Goal: Transaction & Acquisition: Purchase product/service

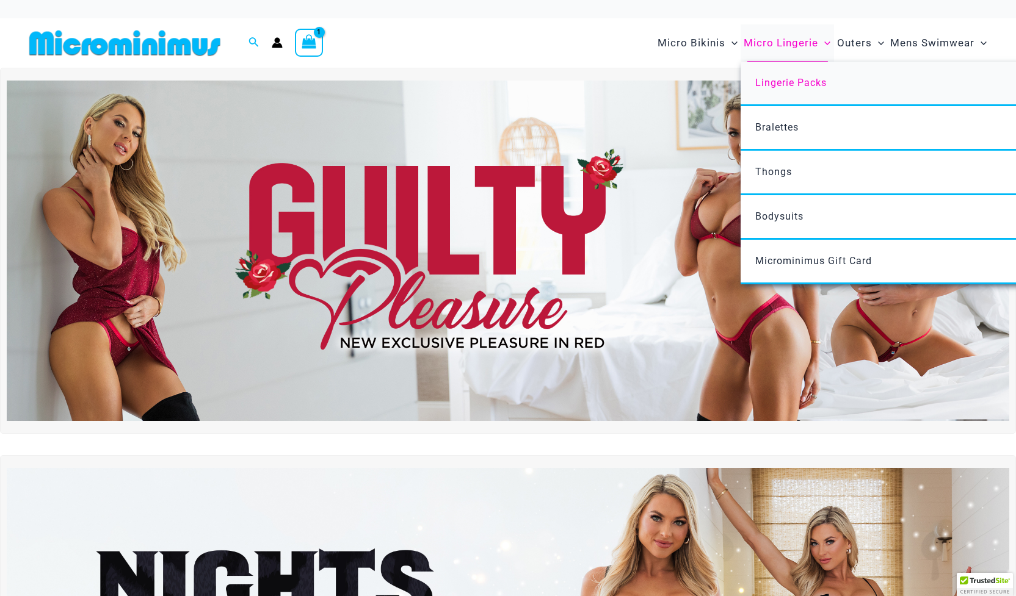
click at [781, 79] on span "Lingerie Packs" at bounding box center [790, 83] width 71 height 12
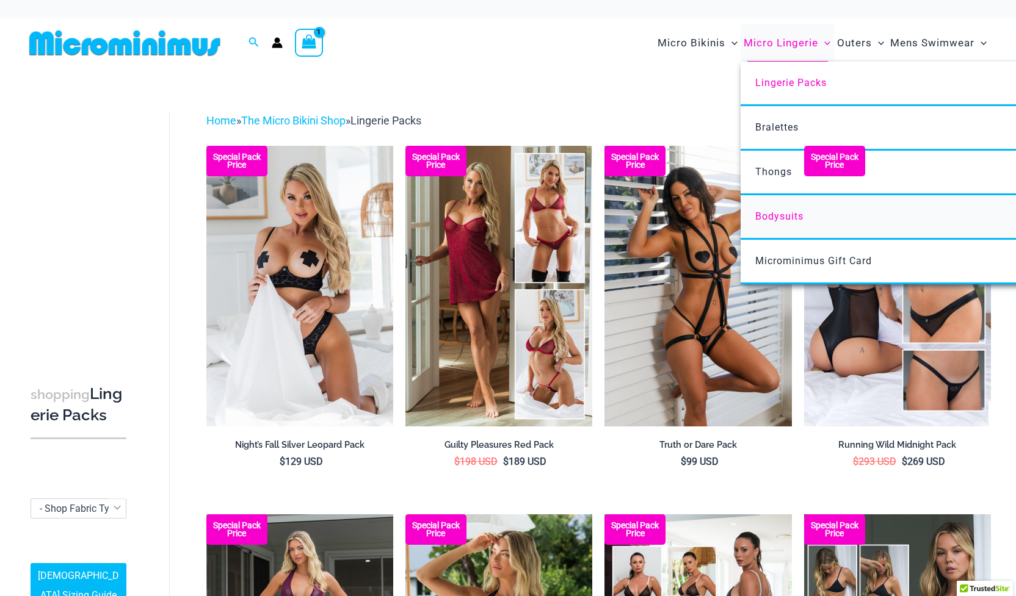
click at [767, 217] on span "Bodysuits" at bounding box center [779, 217] width 48 height 12
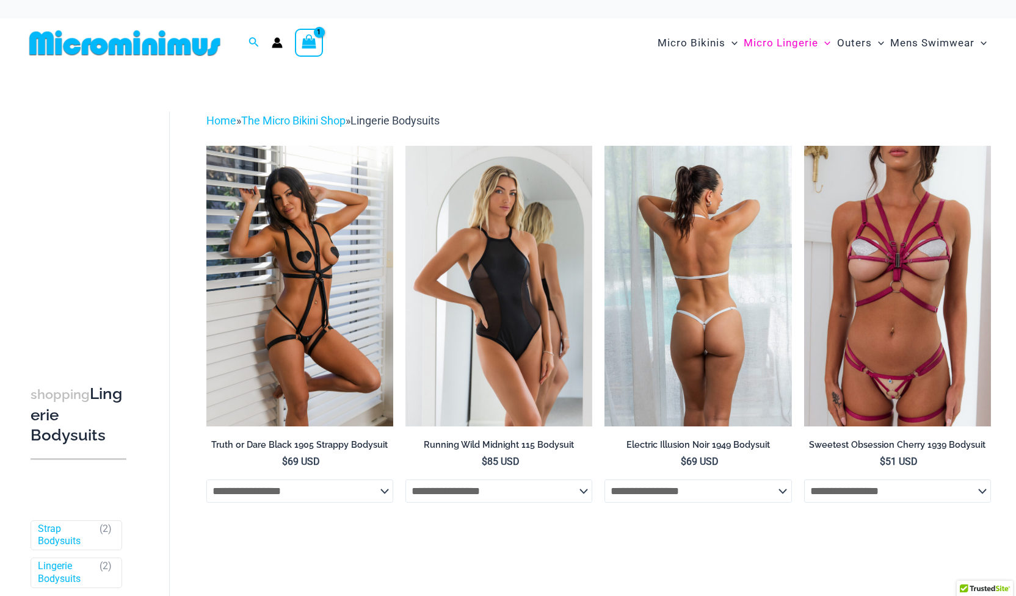
click at [678, 310] on img at bounding box center [697, 286] width 187 height 281
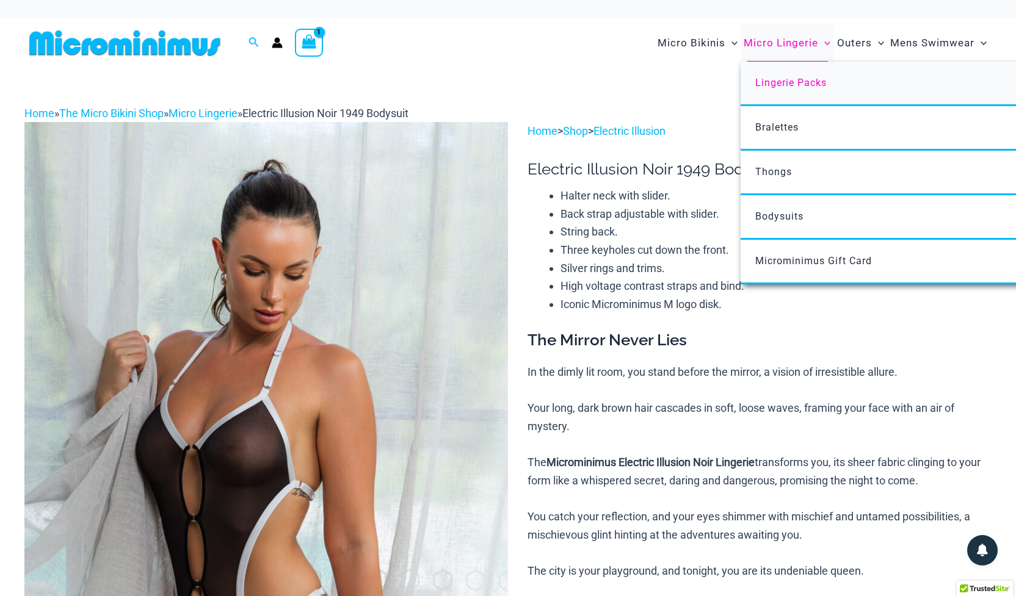
click at [776, 90] on link "Lingerie Packs" at bounding box center [921, 84] width 363 height 45
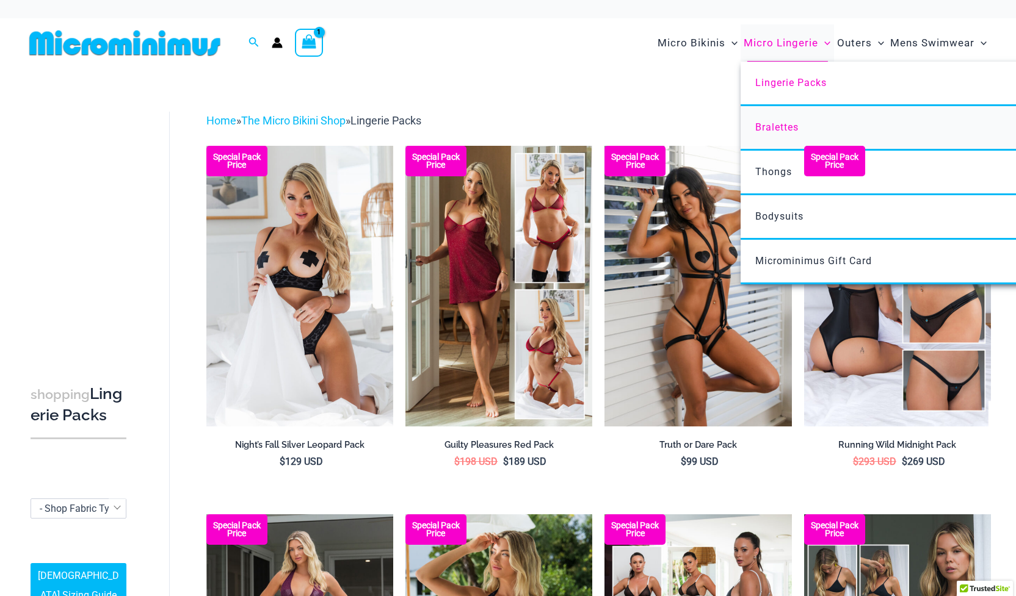
click at [768, 127] on span "Bralettes" at bounding box center [776, 127] width 43 height 12
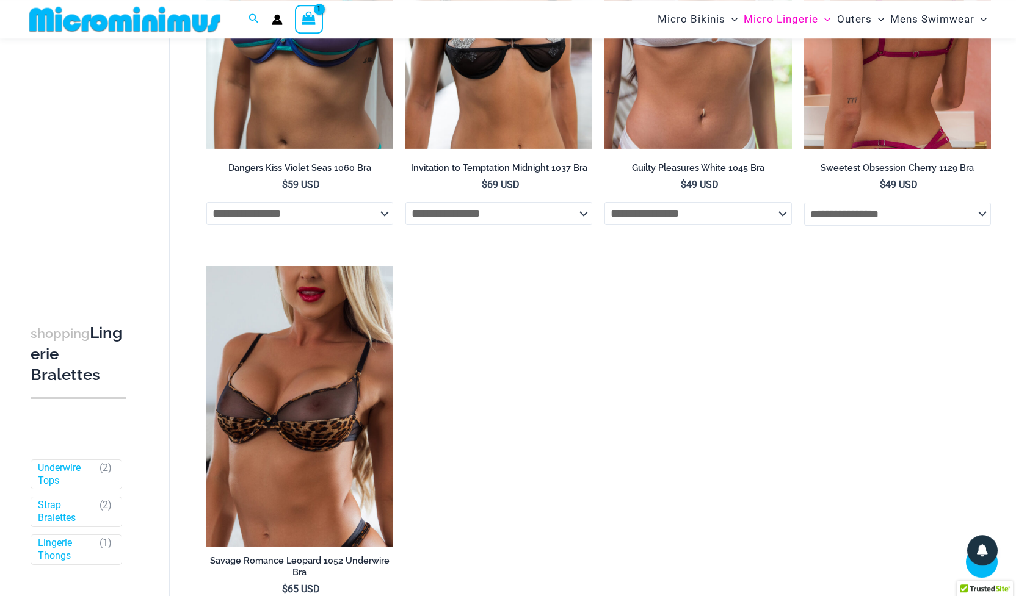
scroll to position [677, 0]
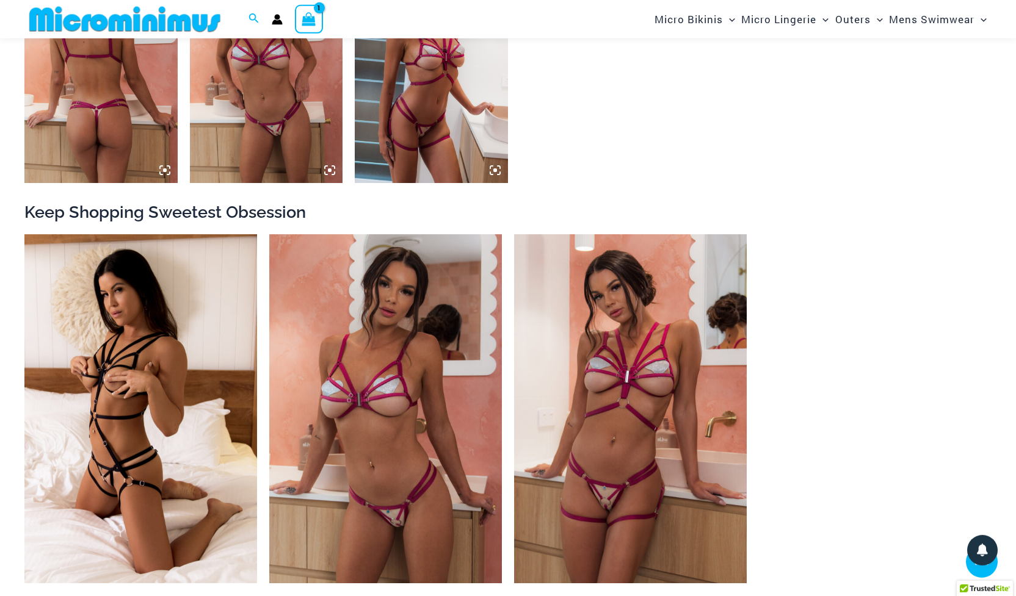
scroll to position [1193, 0]
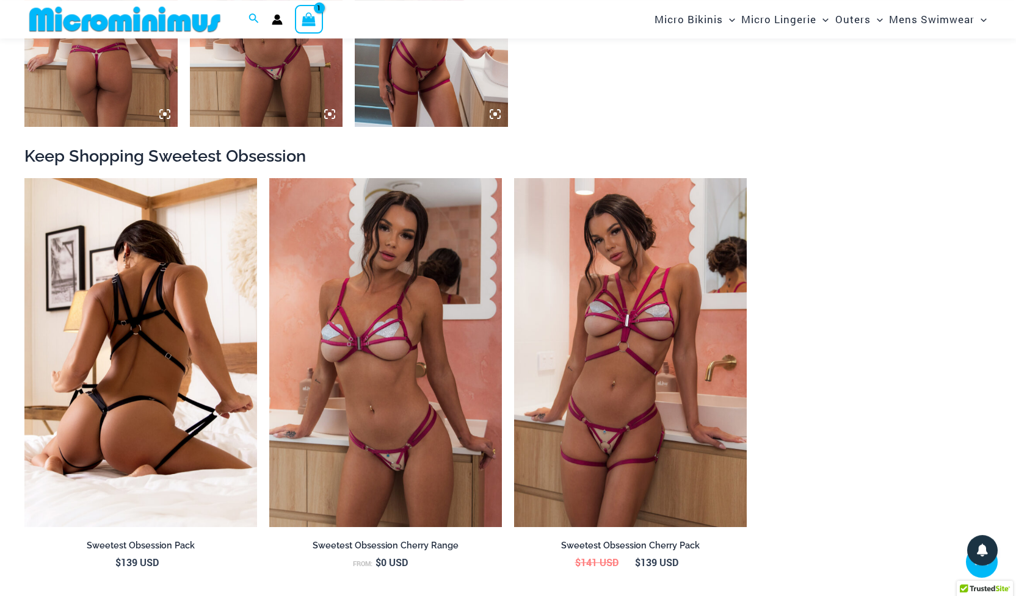
click at [142, 303] on img at bounding box center [140, 352] width 233 height 349
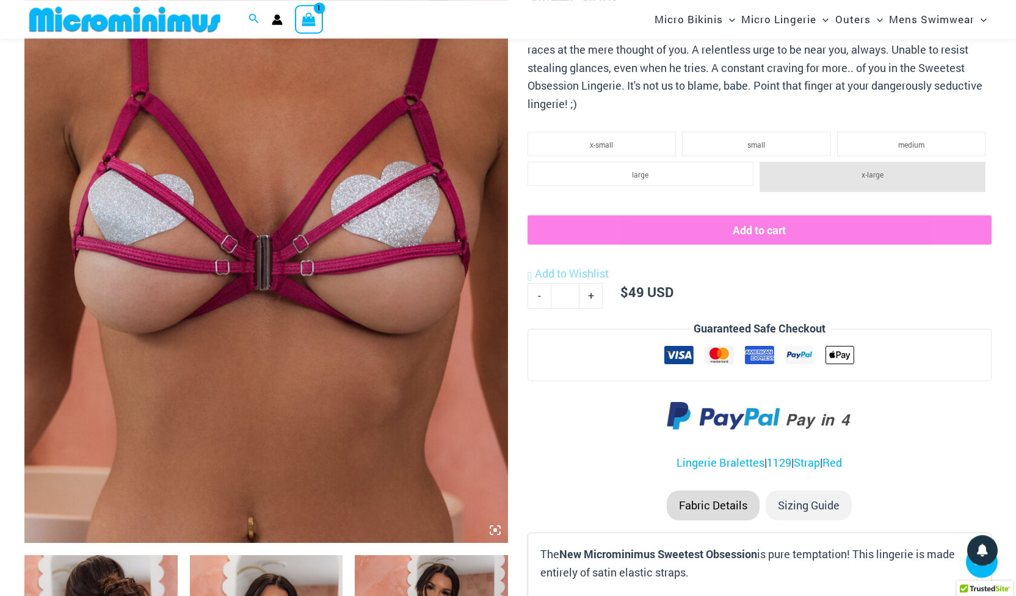
scroll to position [0, 0]
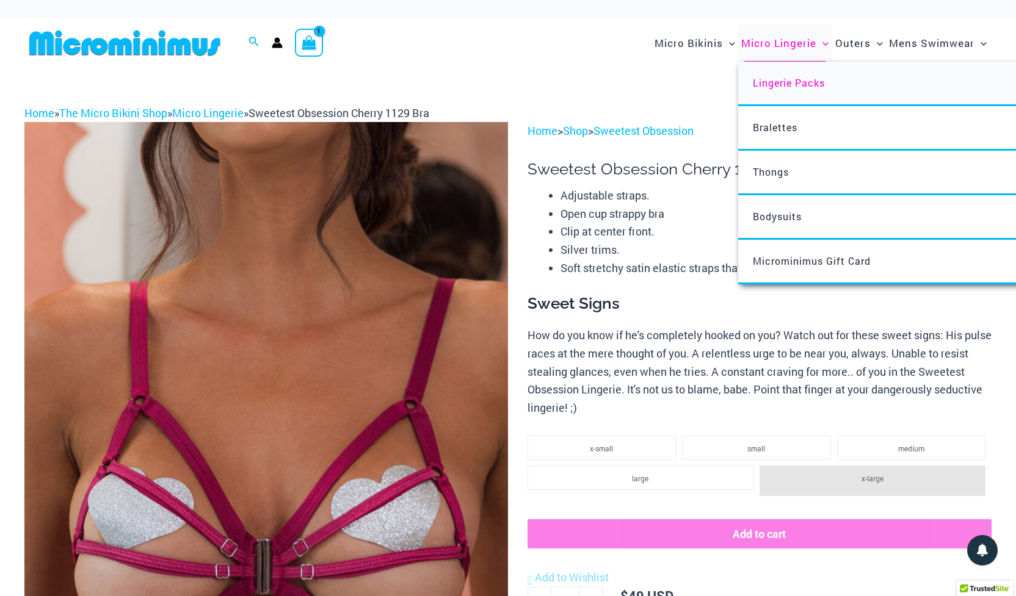
click at [773, 81] on span "Lingerie Packs" at bounding box center [788, 82] width 72 height 13
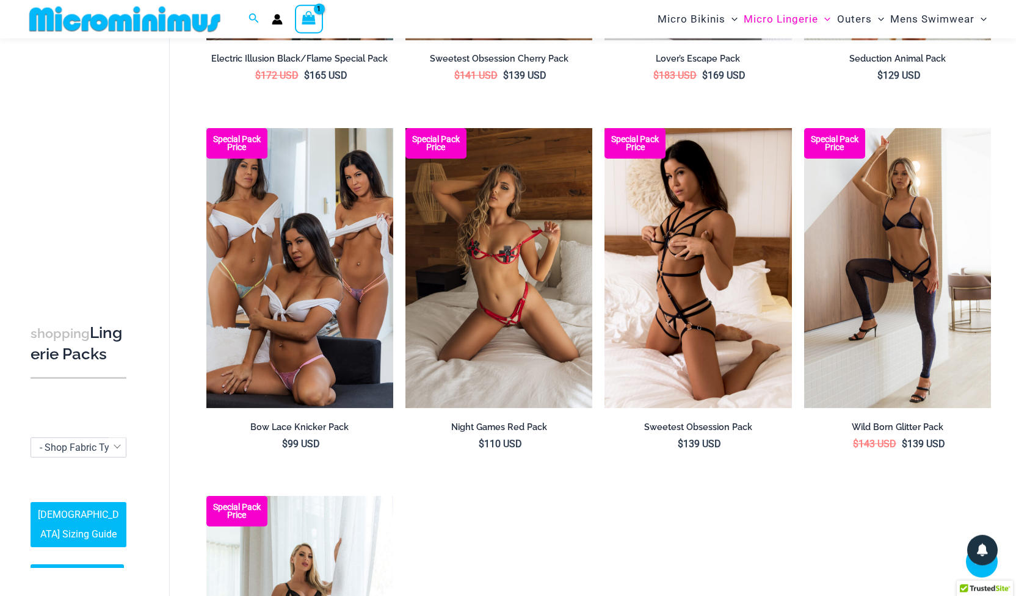
scroll to position [1502, 0]
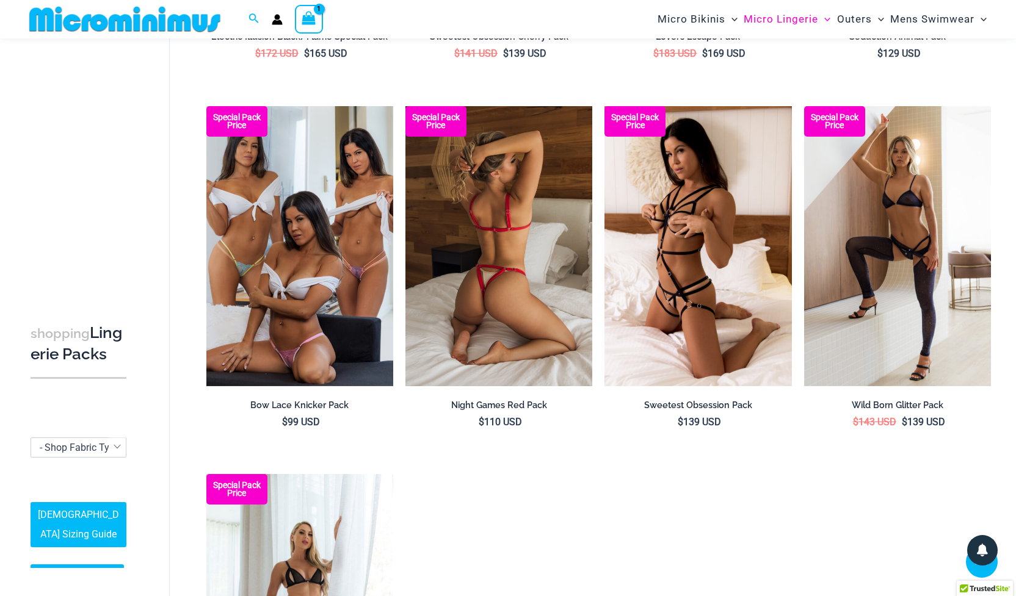
click at [488, 249] on img at bounding box center [498, 246] width 187 height 281
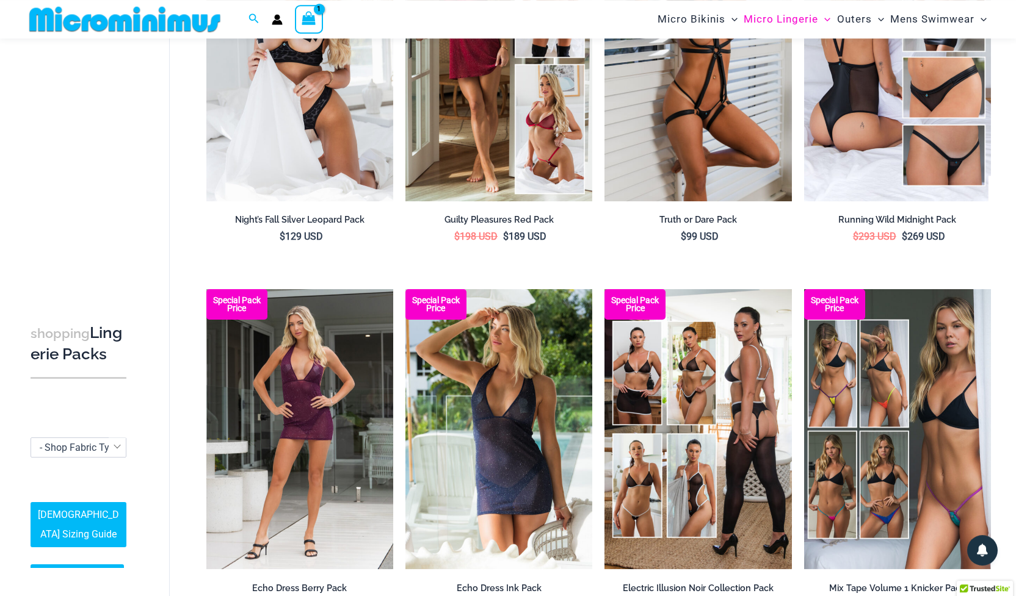
scroll to position [0, 0]
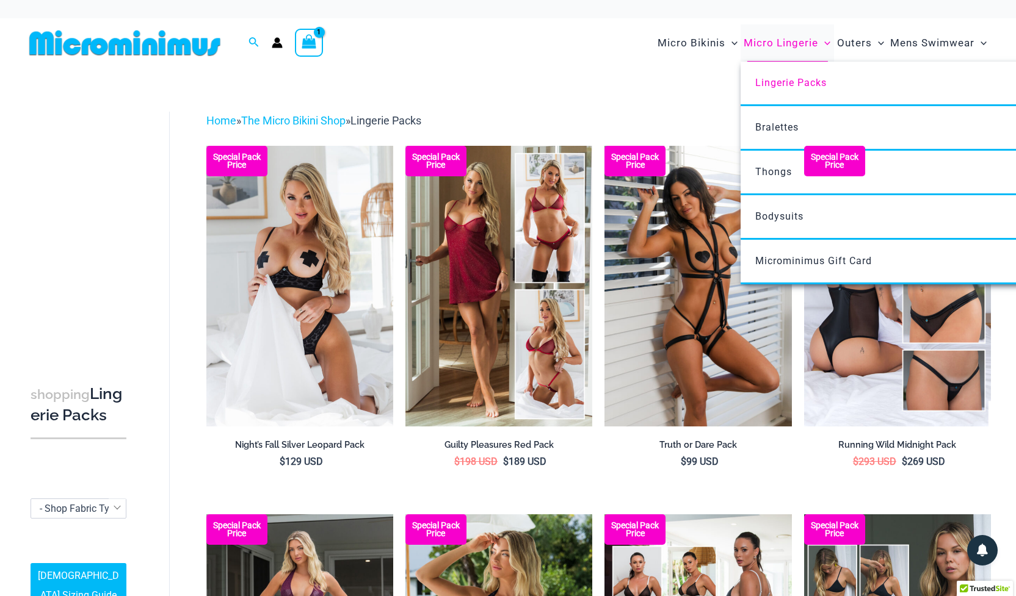
click at [765, 46] on span "Micro Lingerie" at bounding box center [780, 42] width 74 height 31
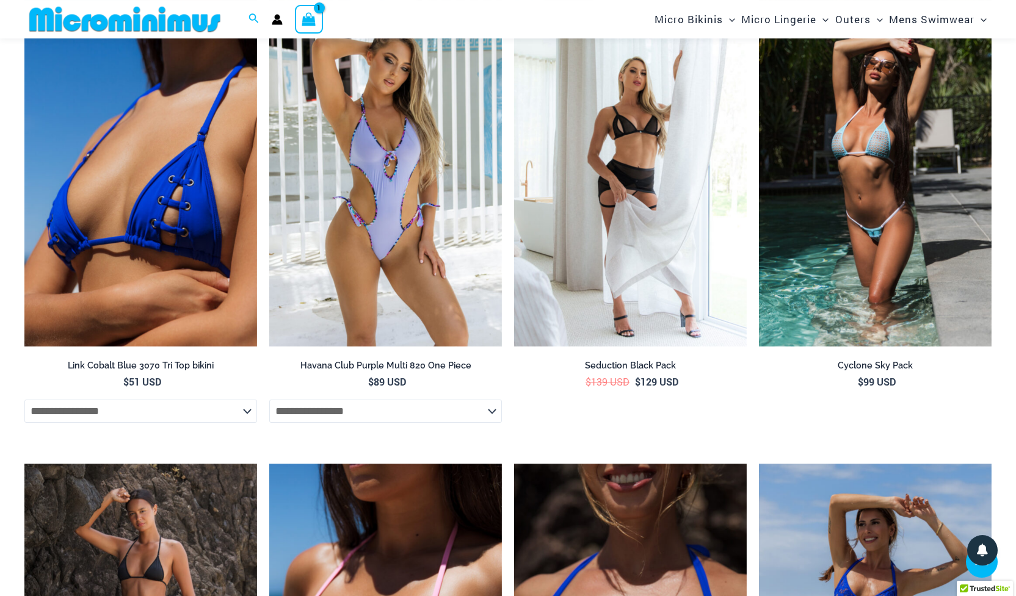
scroll to position [1637, 0]
